Goal: Information Seeking & Learning: Learn about a topic

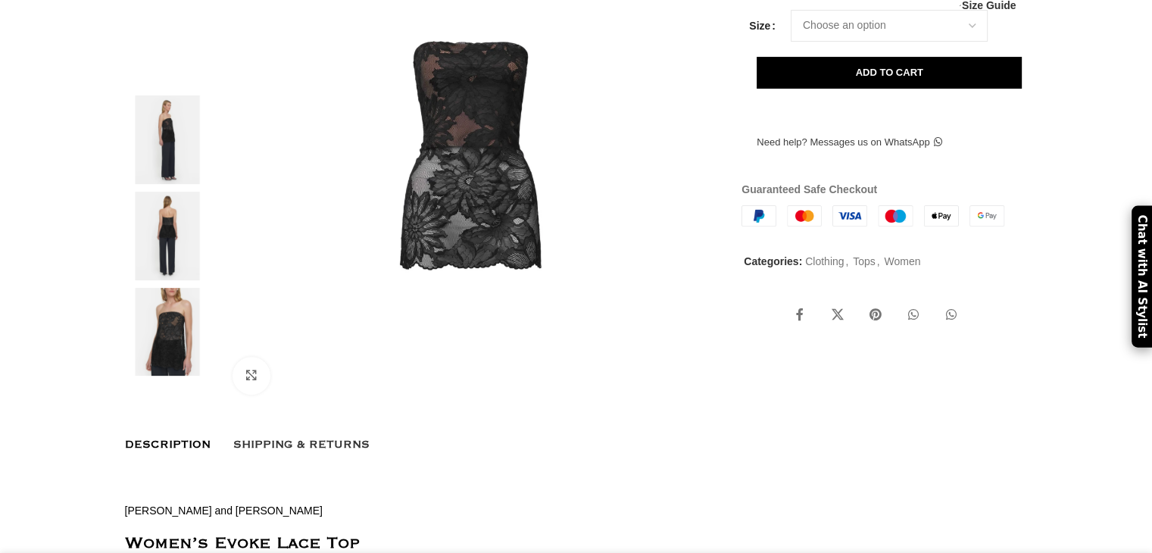
scroll to position [227, 0]
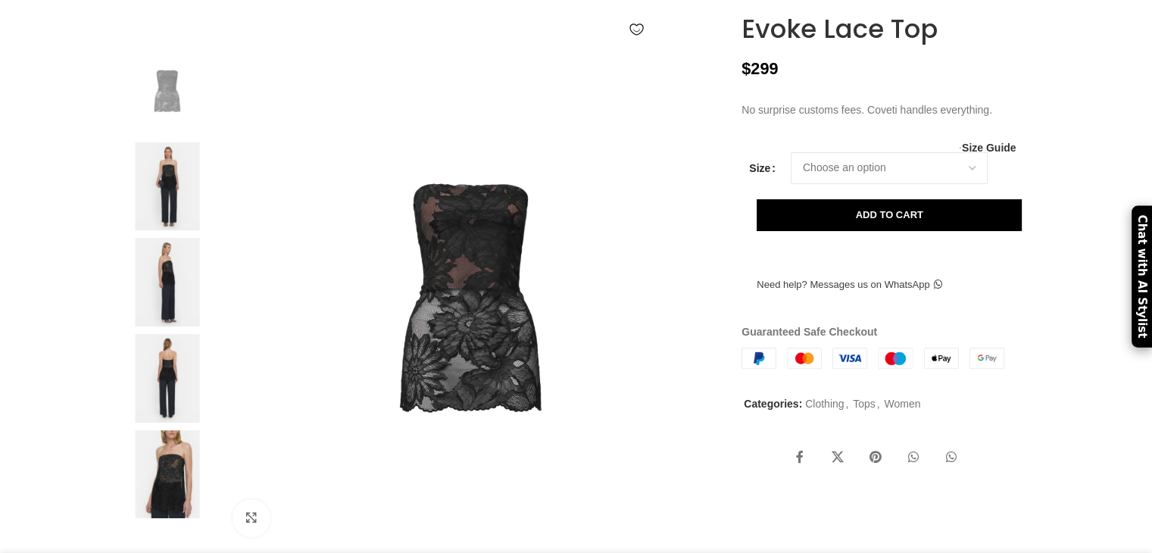
click at [157, 223] on img at bounding box center [167, 186] width 92 height 89
click at [156, 222] on img at bounding box center [167, 186] width 92 height 89
click at [148, 210] on img at bounding box center [167, 186] width 92 height 89
click at [149, 210] on img at bounding box center [167, 186] width 92 height 89
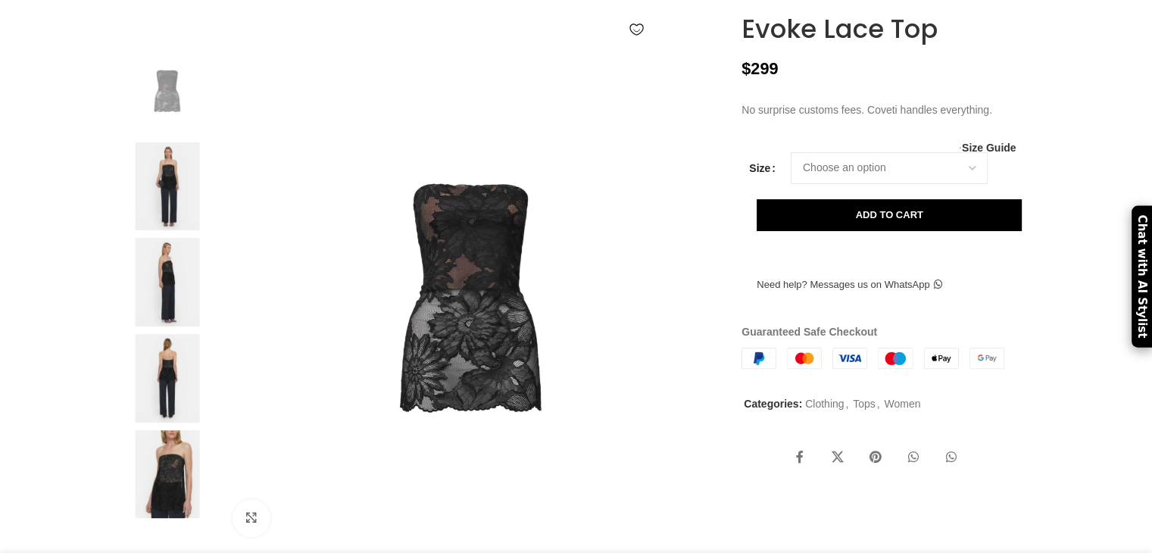
click at [149, 210] on img at bounding box center [167, 186] width 92 height 89
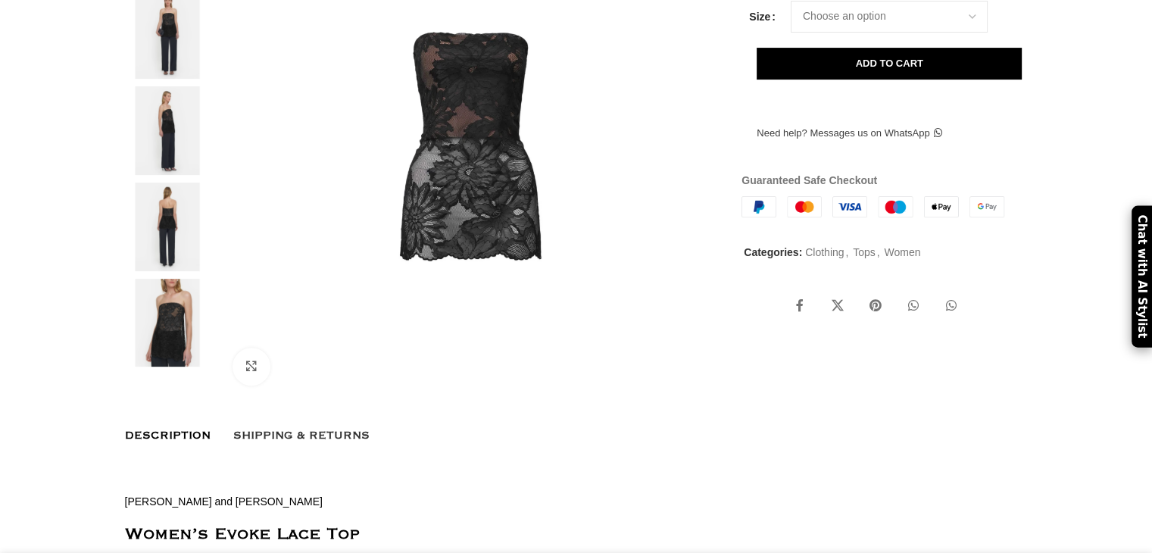
scroll to position [0, 318]
click at [148, 68] on img at bounding box center [167, 35] width 92 height 89
click at [176, 79] on img at bounding box center [167, 35] width 92 height 89
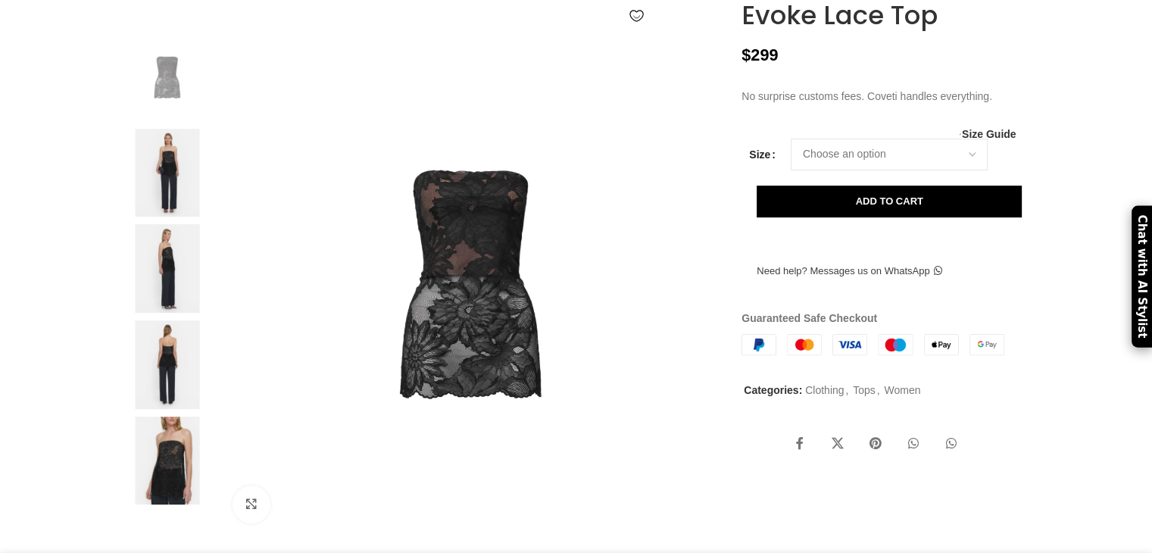
scroll to position [303, 0]
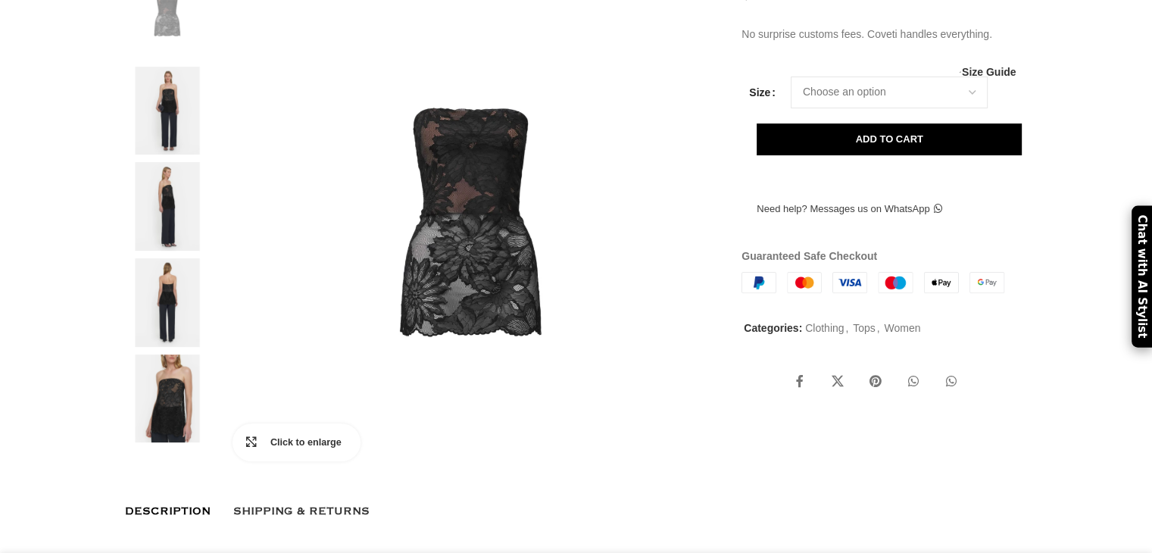
click at [240, 461] on link "Click to enlarge" at bounding box center [296, 442] width 128 height 38
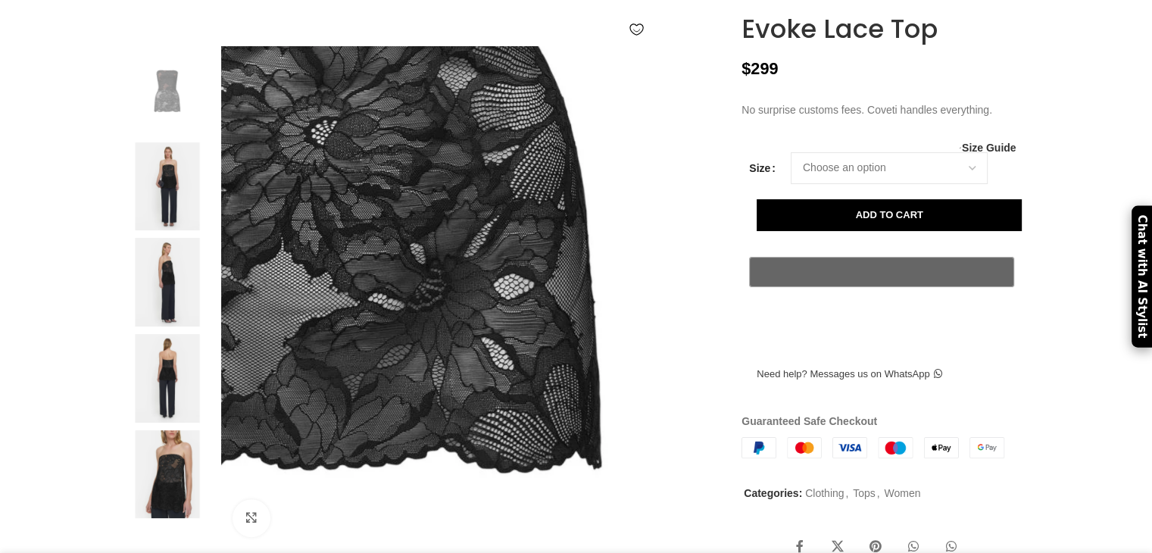
scroll to position [0, 478]
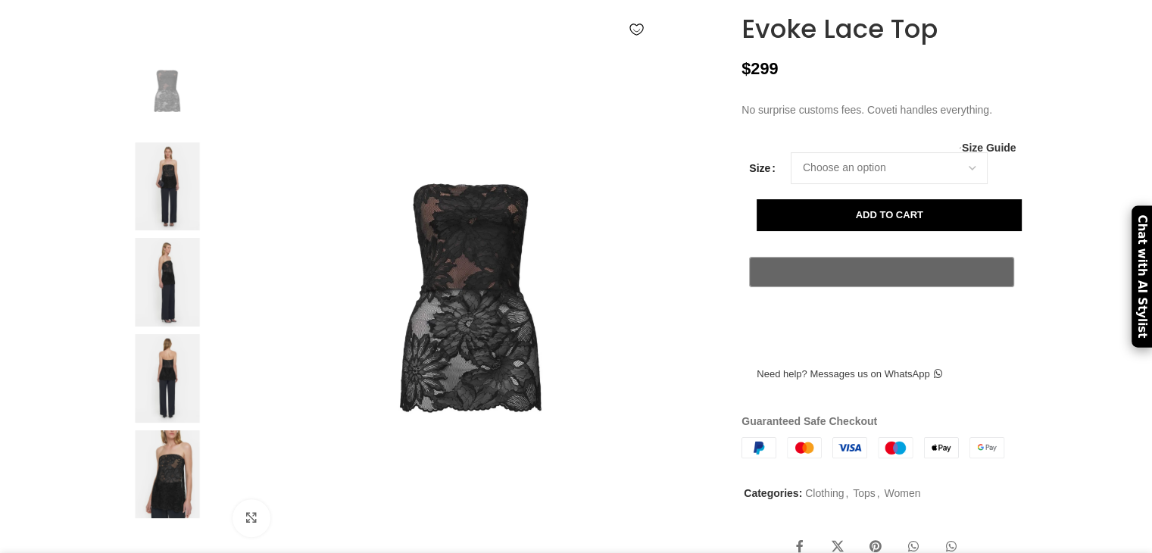
click at [176, 212] on img at bounding box center [167, 186] width 92 height 89
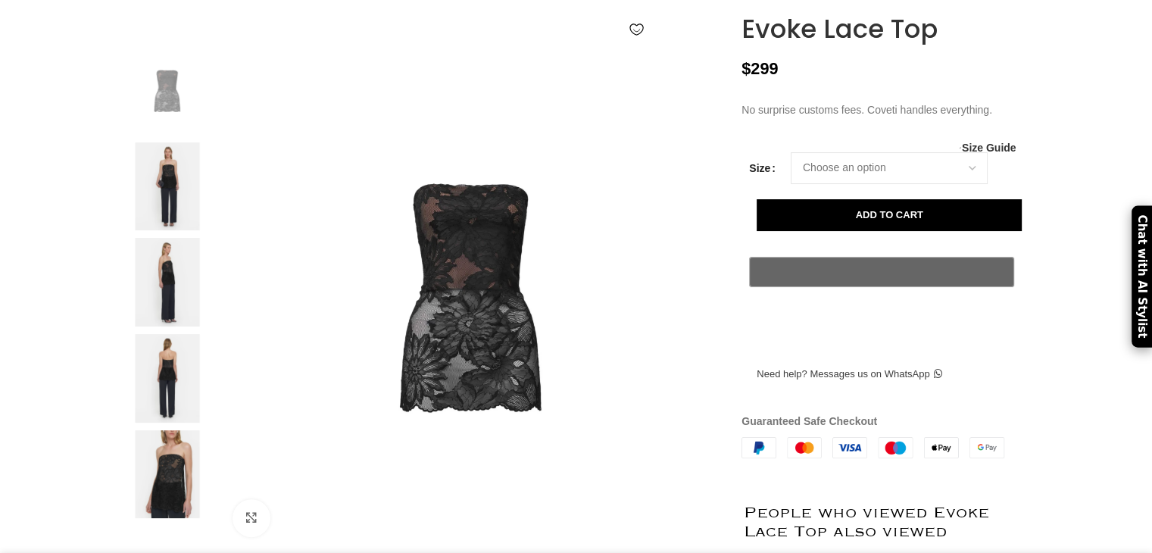
scroll to position [530, 0]
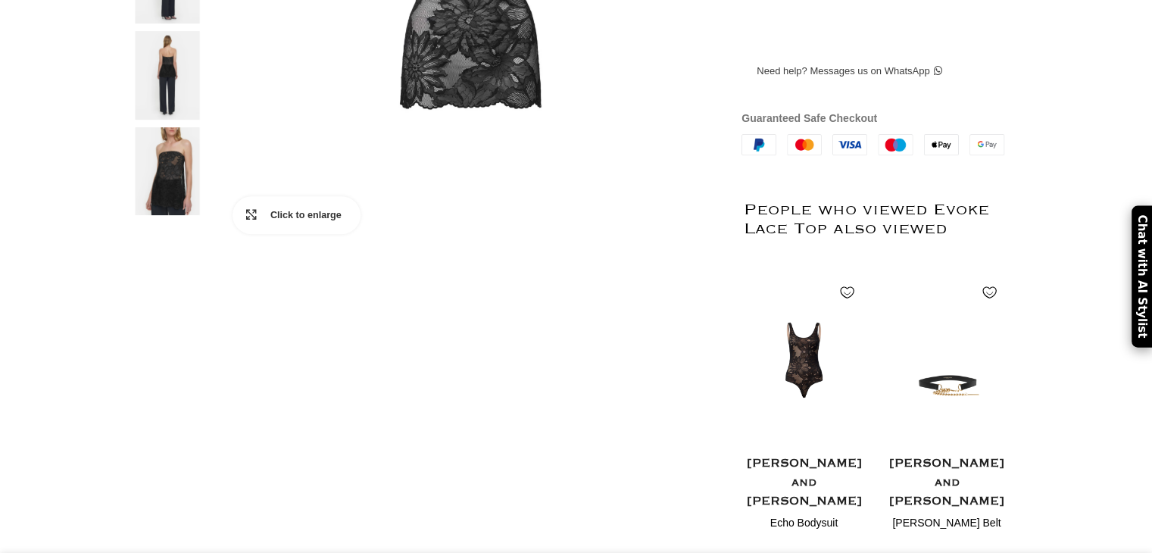
click at [245, 234] on link "Click to enlarge" at bounding box center [296, 215] width 128 height 38
click at [275, 223] on span "Click to enlarge" at bounding box center [315, 214] width 90 height 15
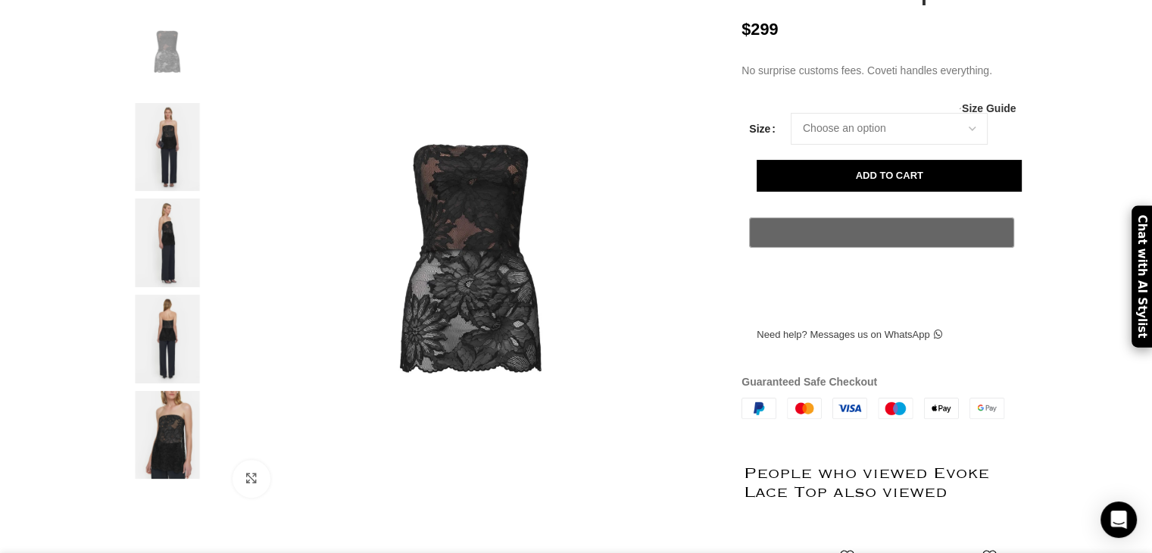
scroll to position [0, 956]
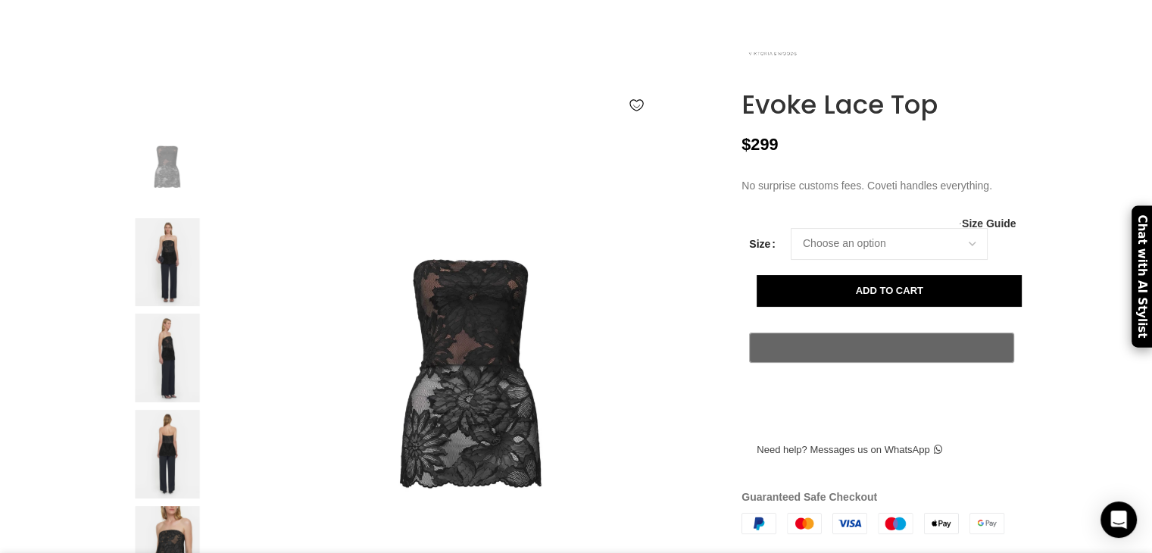
click at [164, 307] on img at bounding box center [167, 262] width 92 height 89
click at [163, 307] on img at bounding box center [167, 262] width 92 height 89
click at [175, 211] on img at bounding box center [167, 166] width 92 height 89
click at [177, 282] on img at bounding box center [167, 262] width 92 height 89
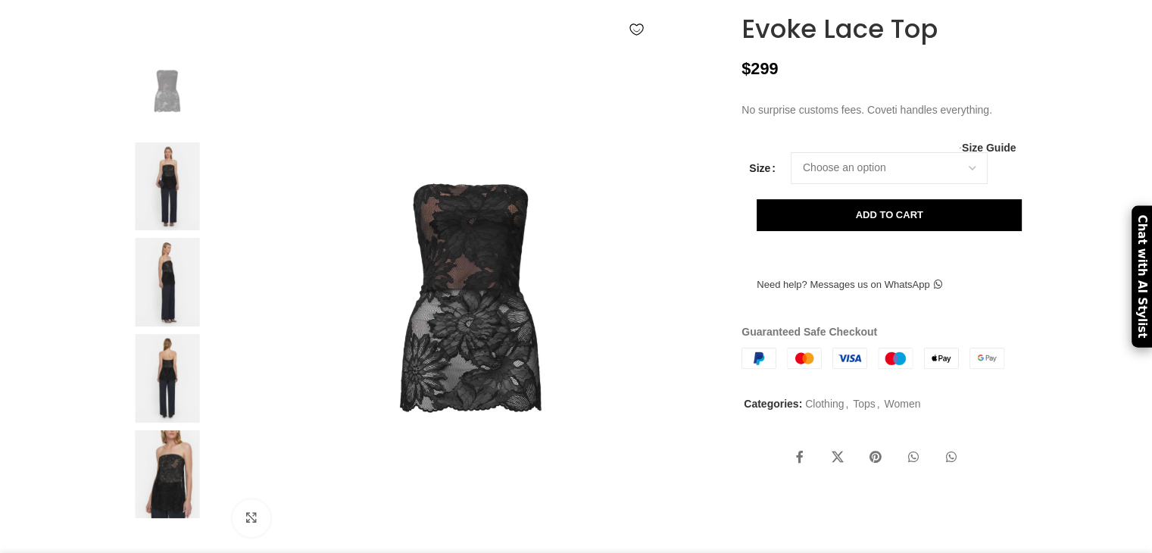
scroll to position [0, 159]
click at [170, 213] on img at bounding box center [167, 186] width 92 height 89
click at [463, 300] on img at bounding box center [472, 297] width 502 height 502
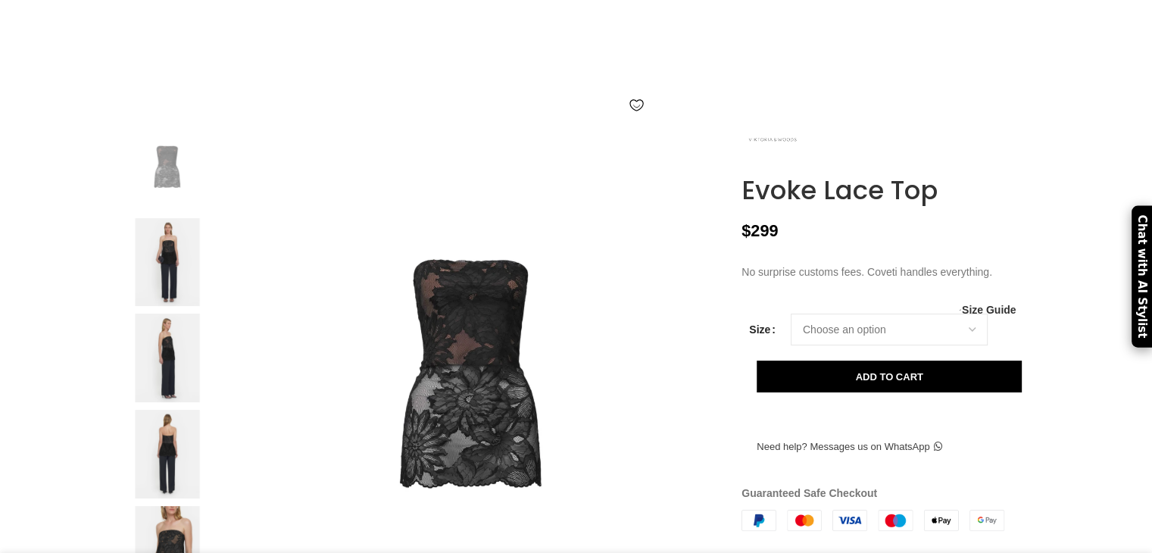
click at [170, 307] on img at bounding box center [167, 262] width 92 height 89
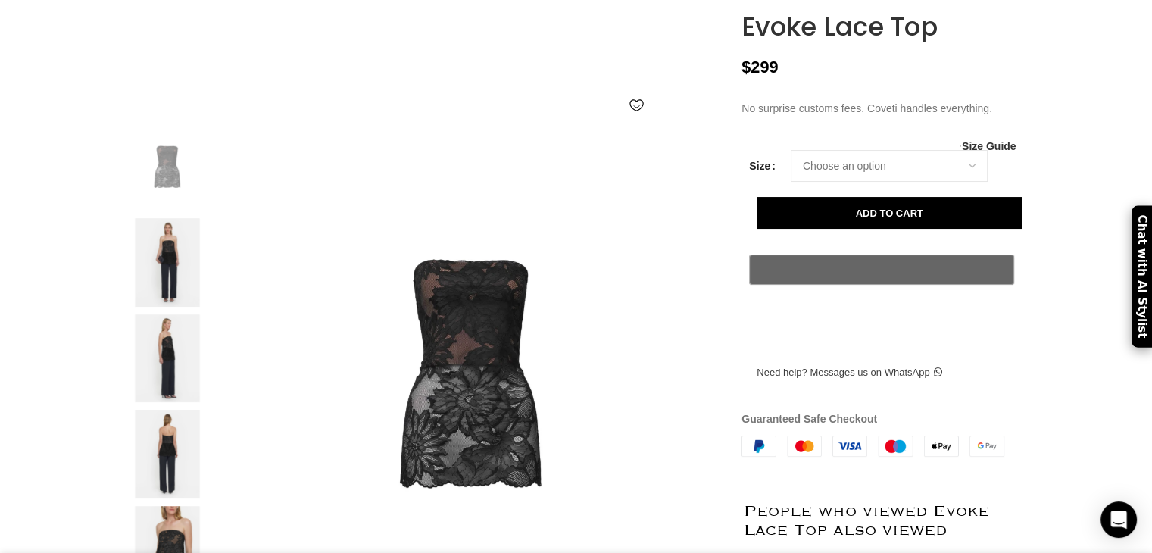
click at [170, 307] on img at bounding box center [167, 262] width 92 height 89
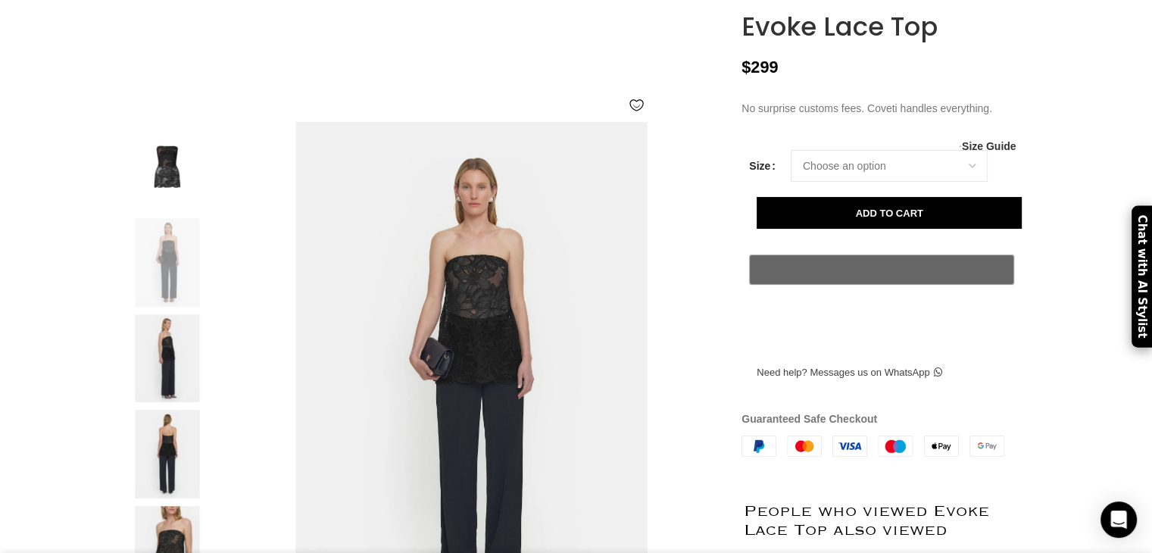
scroll to position [0, 159]
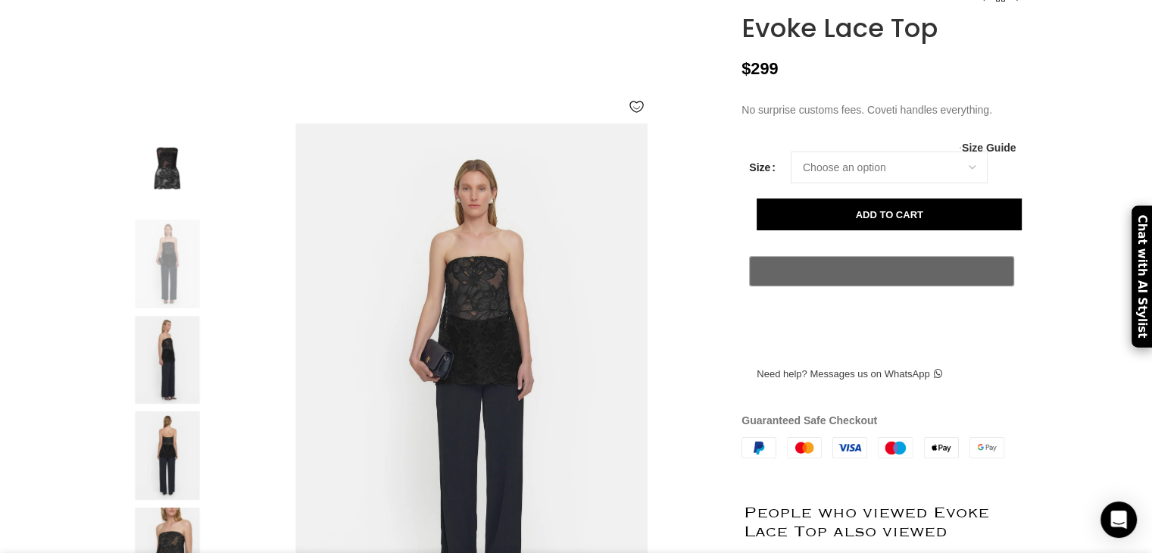
click at [161, 488] on img at bounding box center [167, 455] width 92 height 89
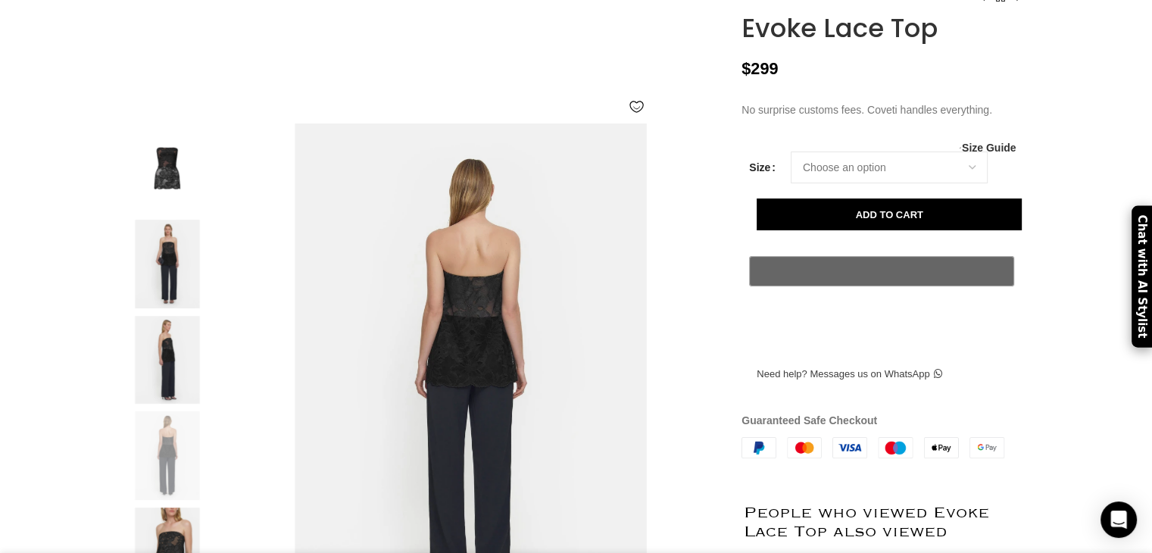
click at [145, 202] on img at bounding box center [167, 167] width 92 height 89
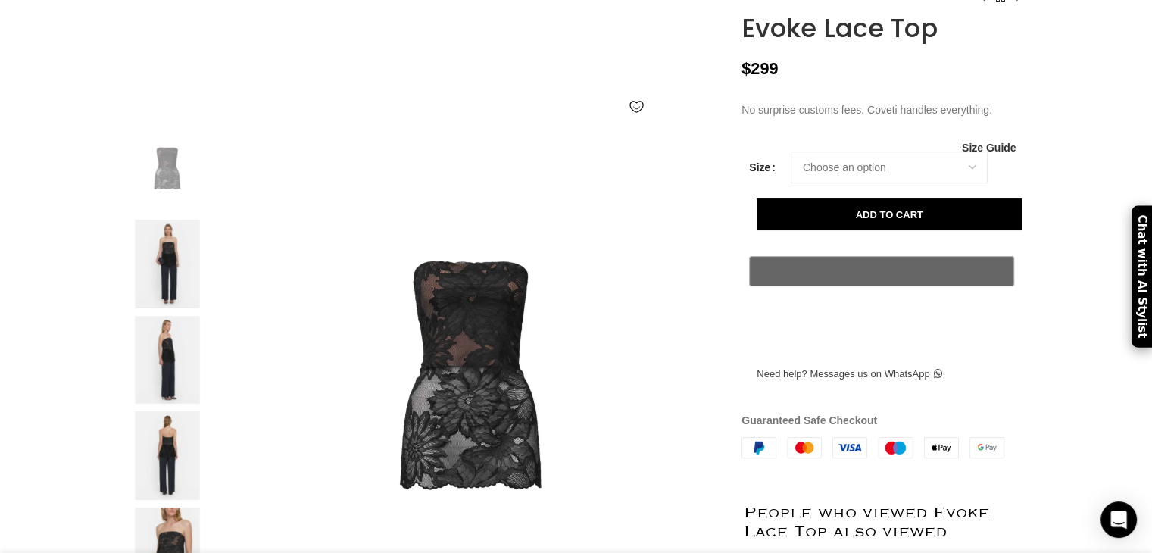
scroll to position [0, 478]
click at [888, 44] on h1 "Evoke Lace Top" at bounding box center [883, 28] width 285 height 31
copy div "Evoke Lace Top"
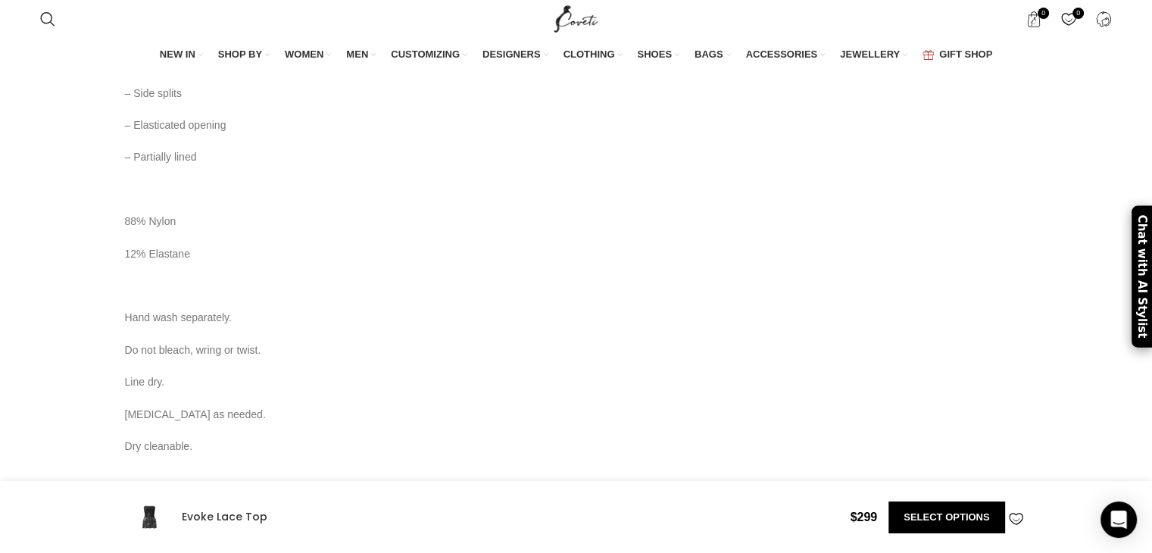
scroll to position [1817, 0]
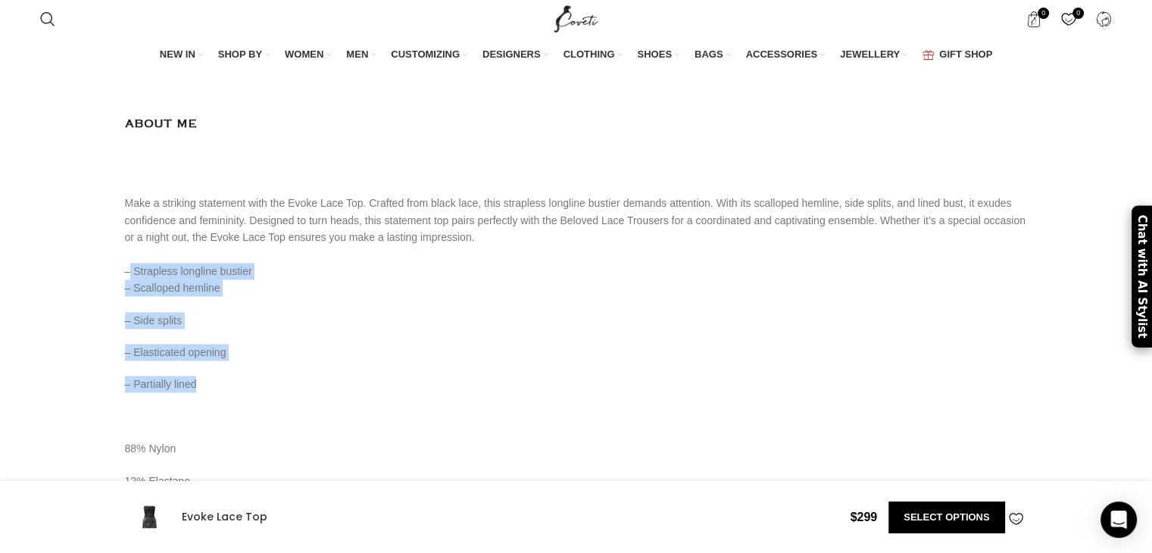
drag, startPoint x: 127, startPoint y: 278, endPoint x: 219, endPoint y: 407, distance: 158.6
copy div "– Strapless longline bustier – Scalloped hemline – Side splits – Elasticated op…"
click at [581, 296] on p "– Scalloped hemline" at bounding box center [576, 287] width 903 height 17
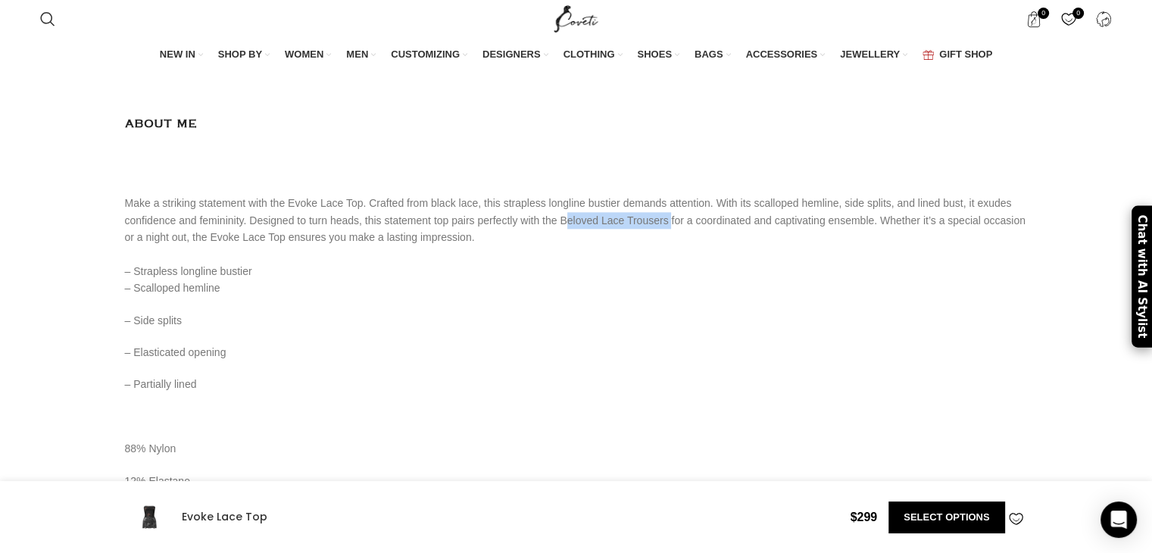
drag, startPoint x: 657, startPoint y: 223, endPoint x: 556, endPoint y: 224, distance: 101.5
click at [556, 224] on div "Viktoria and Woods Women’s Evoke Lace Top Viktoria and Woods Black Tops The Vik…" at bounding box center [576, 224] width 903 height 1656
copy div "Beloved Lace Trousers"
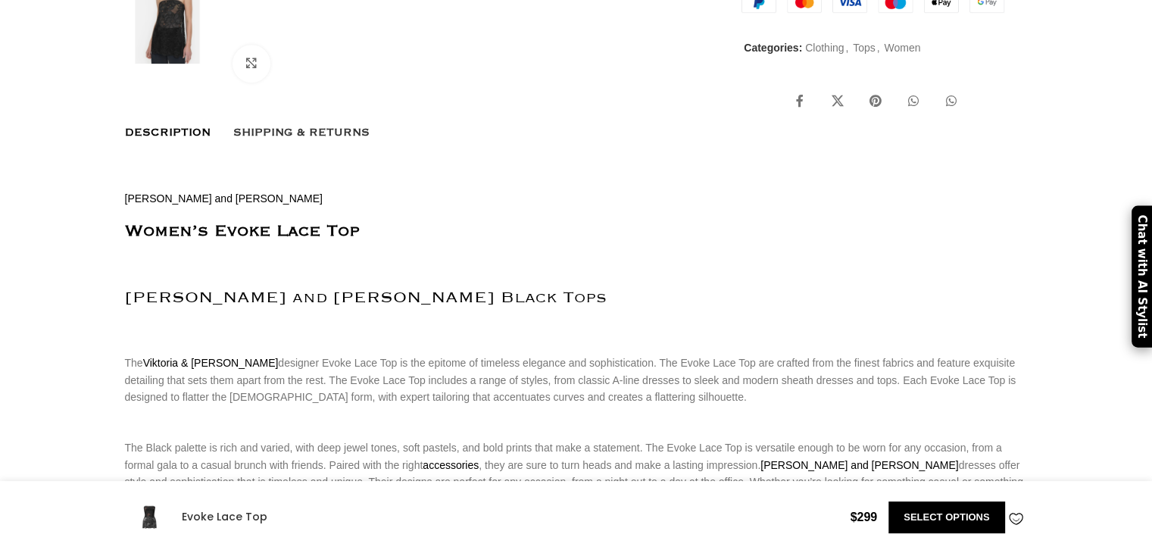
click at [428, 405] on div "The Viktoria & [PERSON_NAME] designer Evoke Lace Top is the epitome of timeless…" at bounding box center [576, 379] width 903 height 51
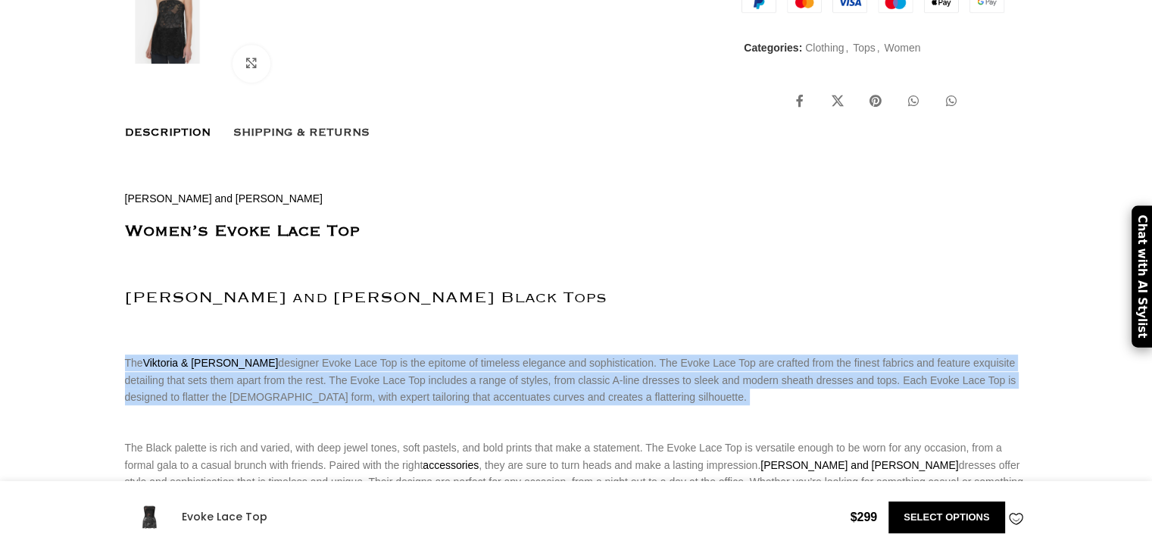
click at [428, 405] on div "The Viktoria & [PERSON_NAME] designer Evoke Lace Top is the epitome of timeless…" at bounding box center [576, 379] width 903 height 51
copy div "The Viktoria & [PERSON_NAME] designer Evoke Lace Top is the epitome of timeless…"
